Goal: Find specific page/section: Find specific page/section

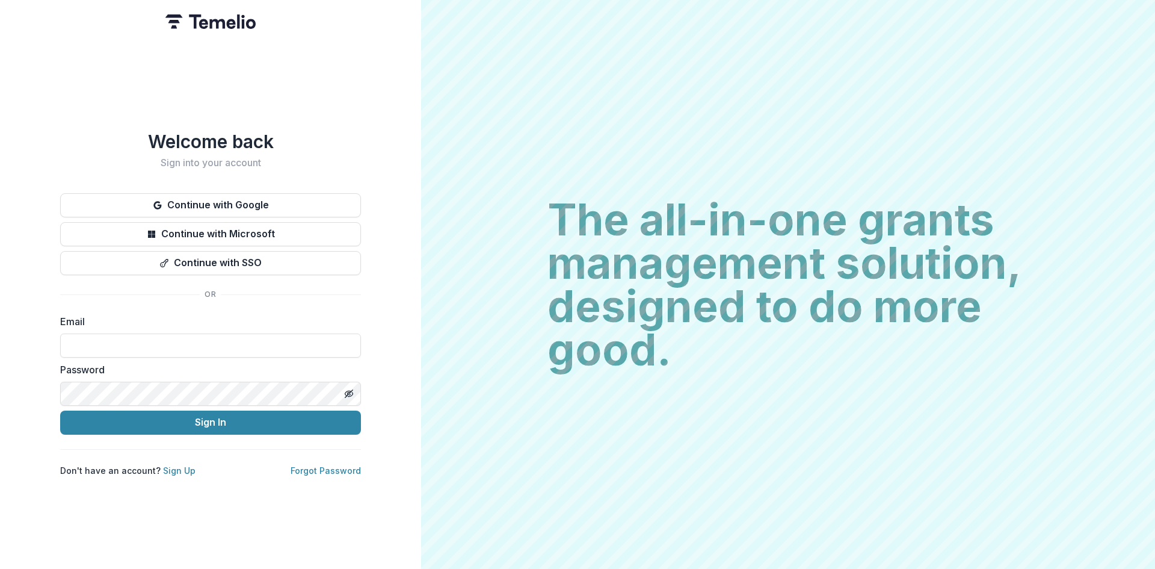
type input "**********"
click at [190, 424] on button "Sign In" at bounding box center [210, 422] width 301 height 24
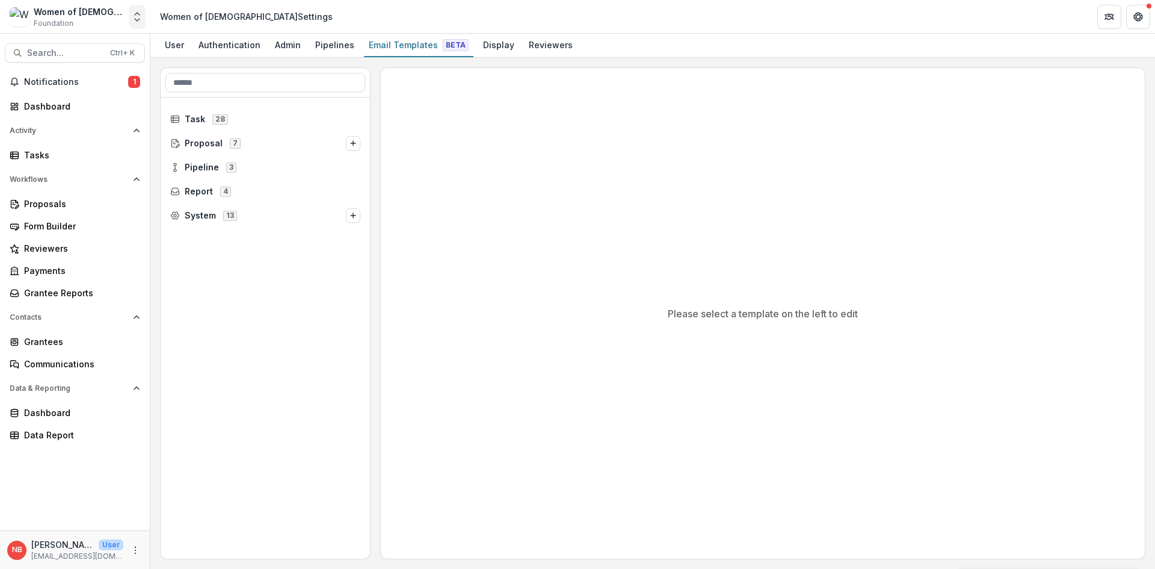
click at [132, 16] on icon "Open entity switcher" at bounding box center [137, 17] width 12 height 12
click at [552, 10] on header "Women of [DEMOGRAPHIC_DATA] Settings" at bounding box center [652, 16] width 1005 height 33
click at [176, 165] on circle at bounding box center [175, 164] width 2 height 2
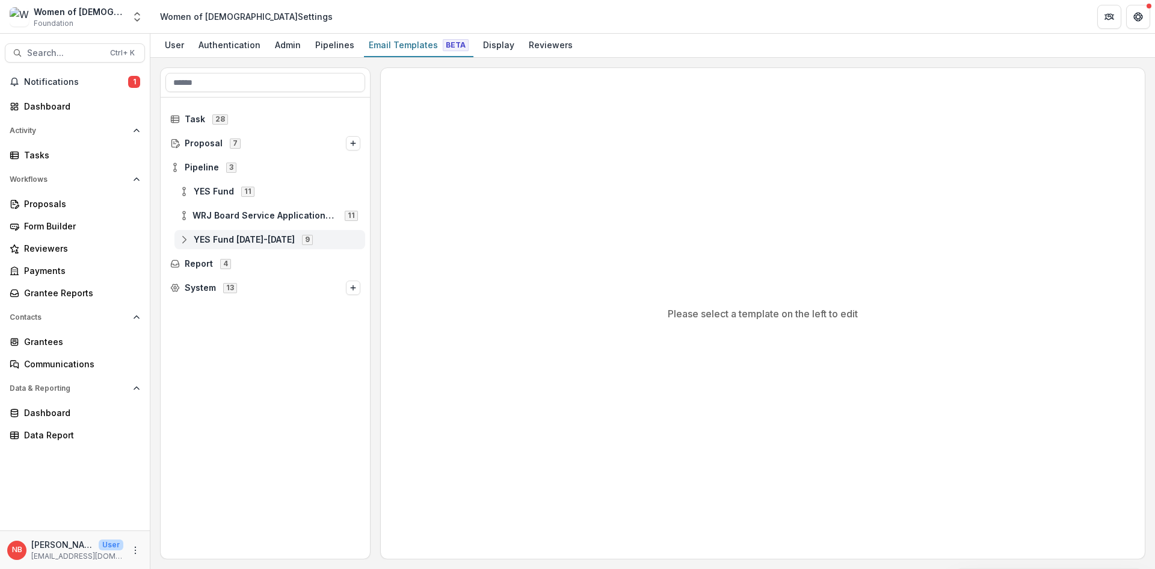
click at [182, 242] on icon at bounding box center [184, 240] width 10 height 10
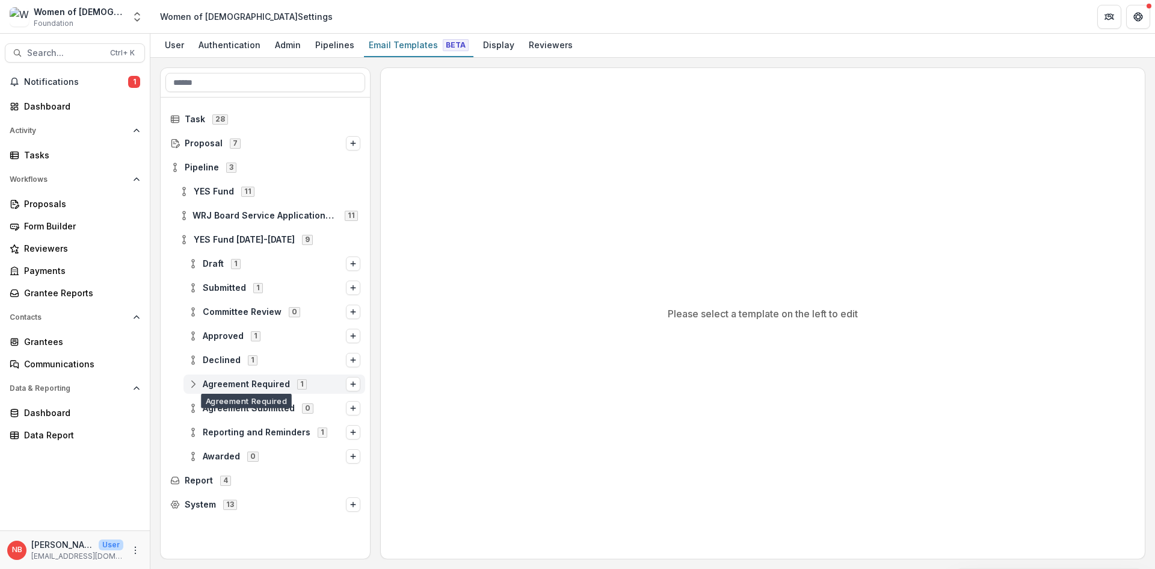
click at [202, 388] on span "Agreement Required 1" at bounding box center [267, 384] width 158 height 10
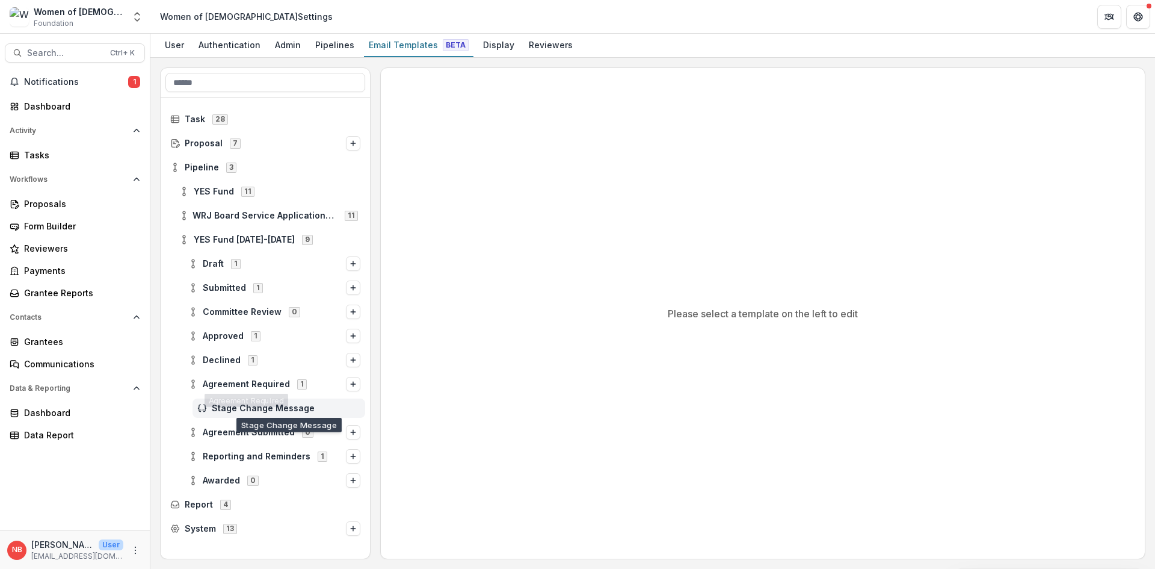
click at [235, 407] on span "Stage Change Message" at bounding box center [286, 408] width 149 height 10
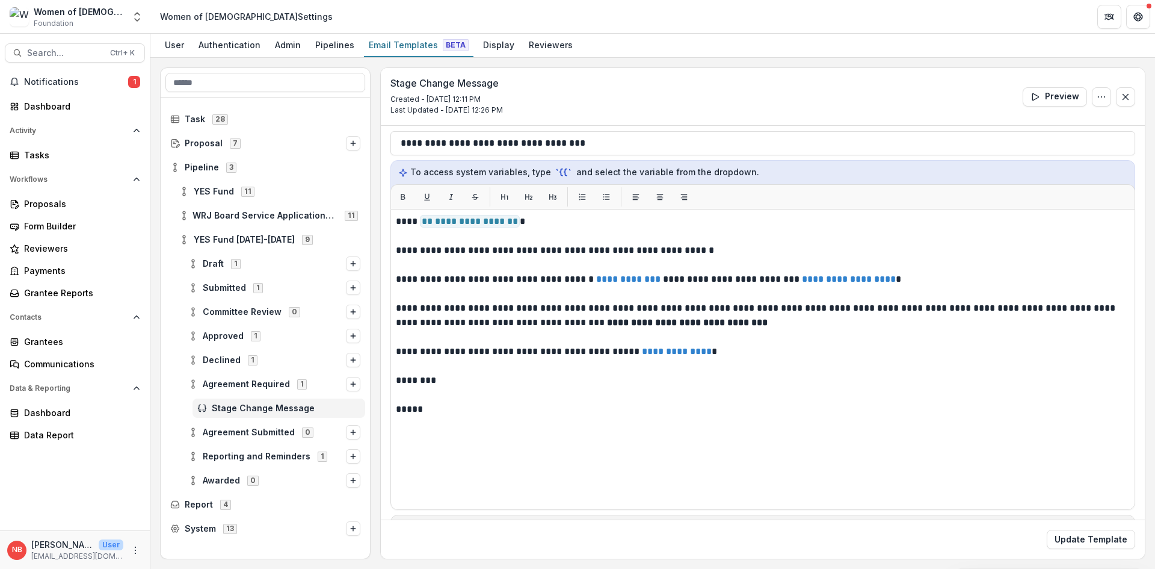
scroll to position [120, 0]
